Goal: Task Accomplishment & Management: Manage account settings

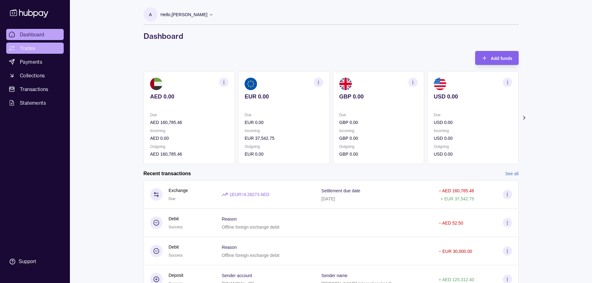
click at [29, 48] on span "Trades" at bounding box center [28, 47] width 16 height 7
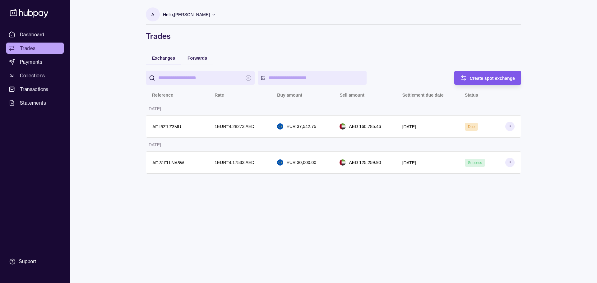
click at [492, 79] on span "Create spot exchange" at bounding box center [492, 78] width 45 height 5
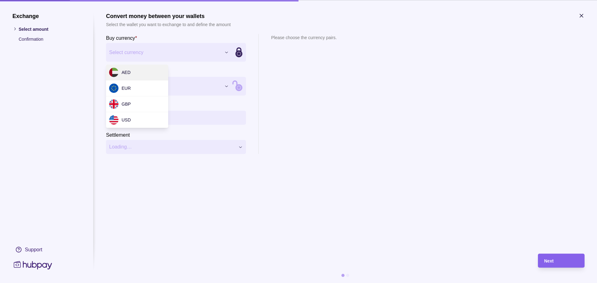
click at [225, 283] on div "Exchange Select amount Confirmation Support Convert money between your wallets …" at bounding box center [298, 283] width 597 height 0
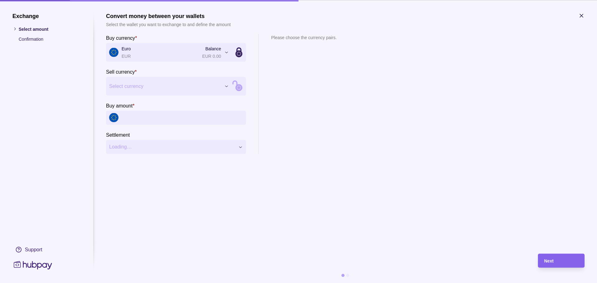
click at [29, 29] on p "Select amount" at bounding box center [50, 28] width 62 height 7
click at [135, 283] on div "Exchange Select amount Confirmation Support Convert money between your wallets …" at bounding box center [298, 283] width 597 height 0
click at [138, 123] on input "Buy amount *" at bounding box center [182, 118] width 121 height 14
type input "*********"
click at [191, 283] on div "Exchange Select amount Confirmation Support Convert money between your wallets …" at bounding box center [298, 283] width 597 height 0
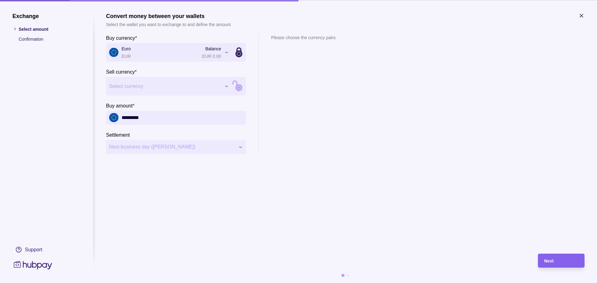
click at [138, 283] on div "Exchange Select amount Confirmation Support Convert money between your wallets …" at bounding box center [298, 283] width 597 height 0
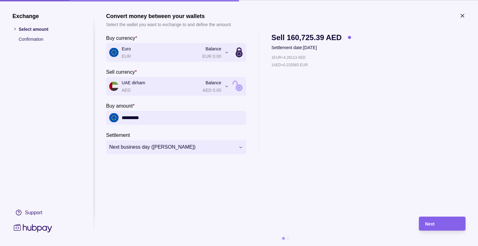
click at [400, 100] on div "**********" at bounding box center [285, 94] width 359 height 120
click at [462, 17] on icon "button" at bounding box center [462, 15] width 6 height 6
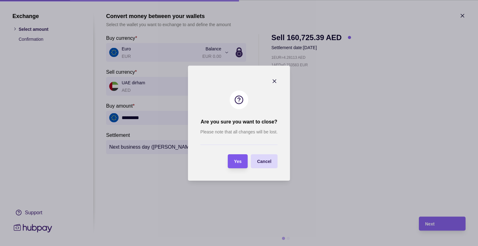
click at [239, 164] on div "Yes" at bounding box center [237, 160] width 7 height 7
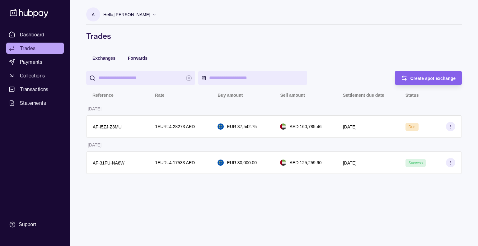
click at [236, 196] on div "A Hello, [PERSON_NAME] International LLC Account Terms and conditions Privacy p…" at bounding box center [274, 123] width 400 height 246
click at [143, 13] on div "Hello, [PERSON_NAME]" at bounding box center [129, 14] width 53 height 13
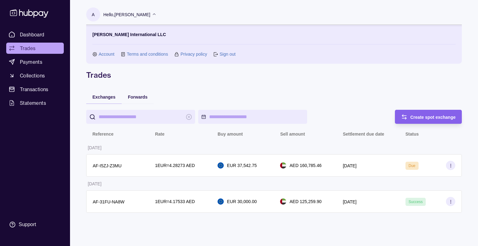
click at [106, 55] on link "Account" at bounding box center [107, 54] width 16 height 7
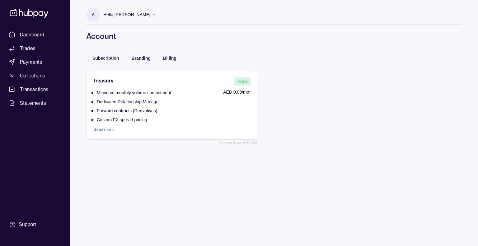
click at [140, 59] on span "Branding" at bounding box center [141, 58] width 19 height 5
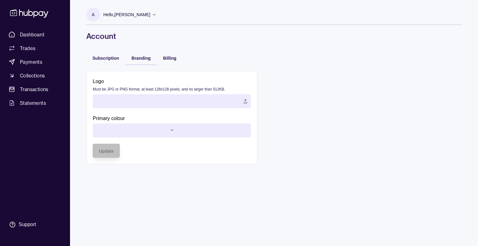
click at [178, 57] on div "Billing" at bounding box center [170, 58] width 26 height 14
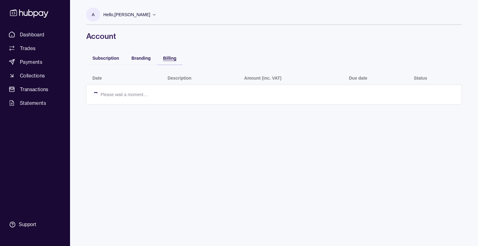
click at [173, 57] on span "Billing" at bounding box center [169, 58] width 13 height 5
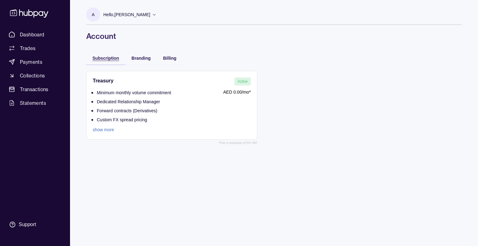
click at [102, 57] on span "Subscription" at bounding box center [105, 58] width 27 height 5
click at [20, 11] on icon at bounding box center [29, 13] width 41 height 12
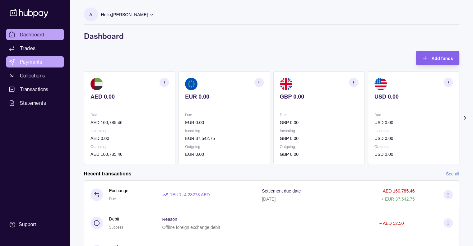
click at [51, 61] on link "Payments" at bounding box center [35, 61] width 58 height 11
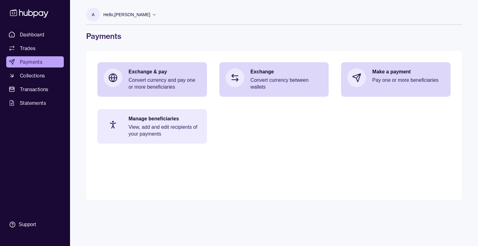
click at [179, 127] on p "View, add and edit recipients of your payments" at bounding box center [164, 131] width 72 height 14
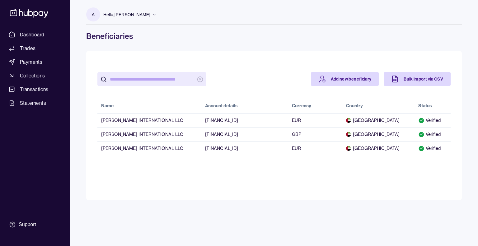
click at [212, 168] on main "Add new beneficiary Bulk import via CSV Name Account details Currency Country S…" at bounding box center [273, 125] width 375 height 149
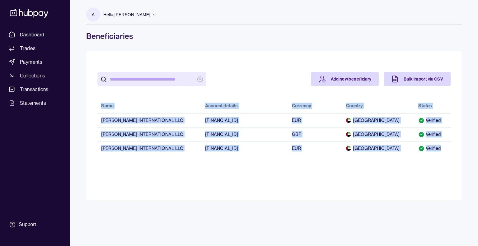
click at [212, 168] on main "Add new beneficiary Bulk import via CSV Name Account details Currency Country S…" at bounding box center [273, 125] width 375 height 149
click at [215, 161] on div "Add new beneficiary Bulk import via CSV Name Account details Currency Country S…" at bounding box center [273, 113] width 353 height 103
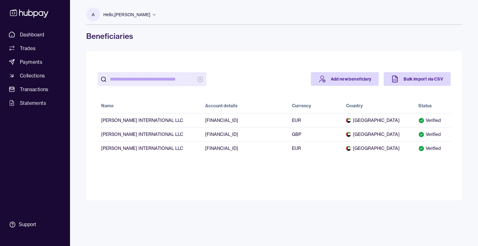
click at [244, 80] on div at bounding box center [200, 79] width 207 height 14
click at [238, 180] on main "Add new beneficiary Bulk import via CSV Name Account details Currency Country S…" at bounding box center [273, 125] width 375 height 149
click at [240, 180] on main "Add new beneficiary Bulk import via CSV Name Account details Currency Country S…" at bounding box center [273, 125] width 375 height 149
click at [127, 15] on p "Hello, [PERSON_NAME]" at bounding box center [126, 14] width 47 height 7
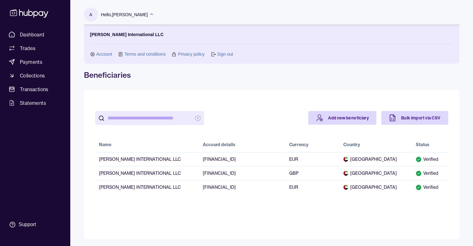
click at [219, 55] on link "Sign out" at bounding box center [225, 54] width 16 height 7
